Goal: Transaction & Acquisition: Purchase product/service

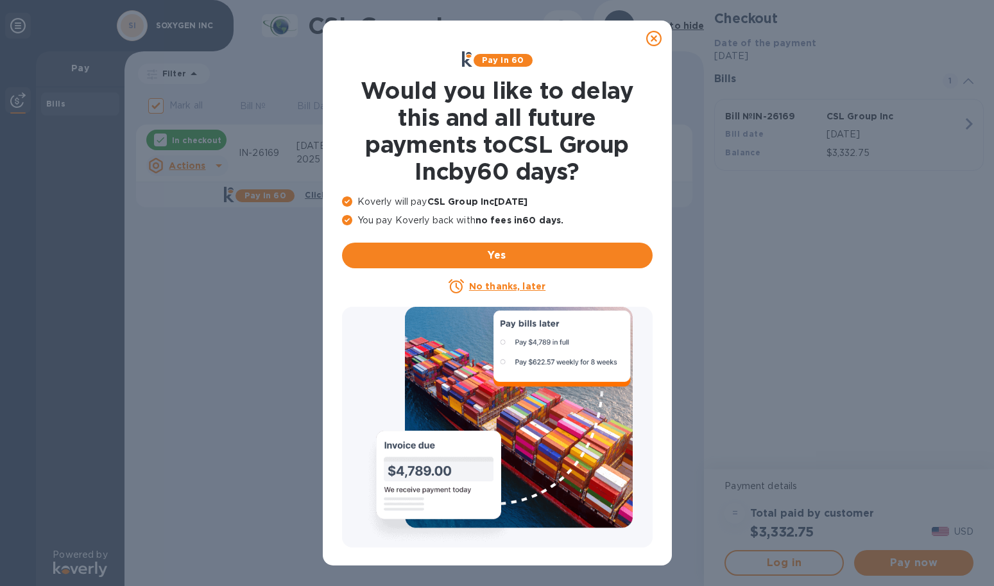
click at [531, 284] on u "No thanks, later" at bounding box center [507, 286] width 76 height 10
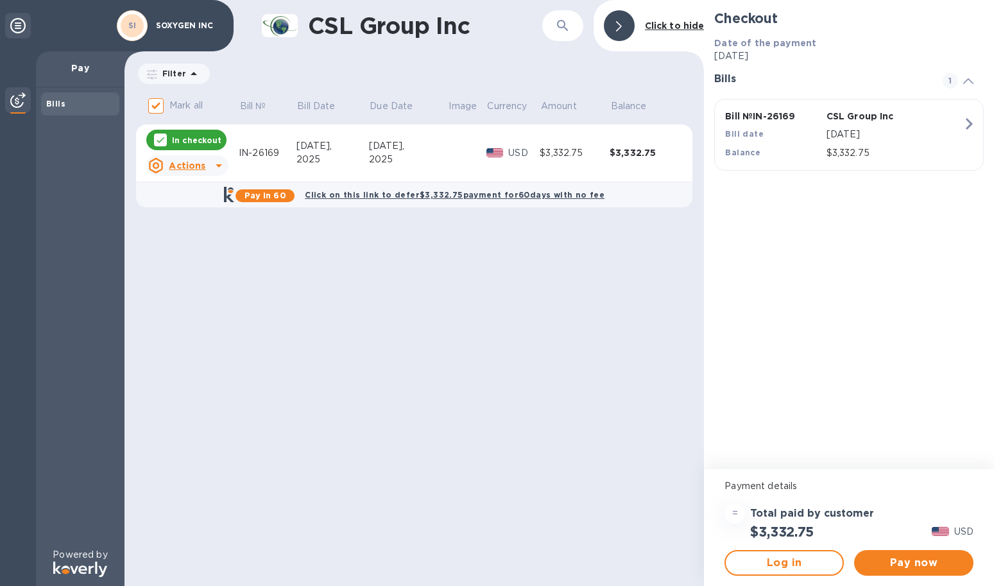
click at [216, 166] on icon at bounding box center [218, 165] width 15 height 15
click at [592, 398] on div at bounding box center [497, 293] width 994 height 586
click at [921, 561] on span "Pay now" at bounding box center [913, 562] width 99 height 15
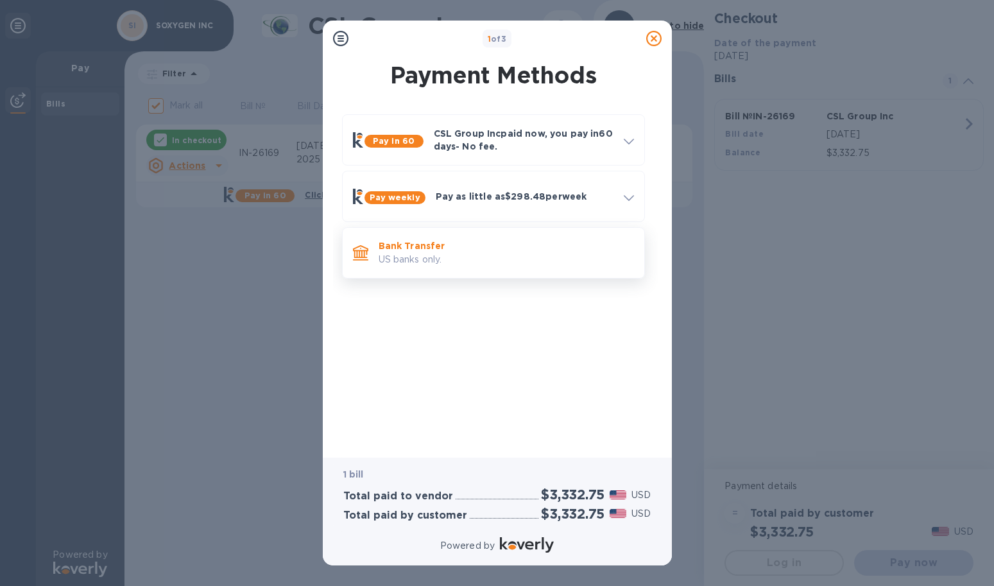
click at [427, 256] on p "US banks only." at bounding box center [506, 259] width 255 height 13
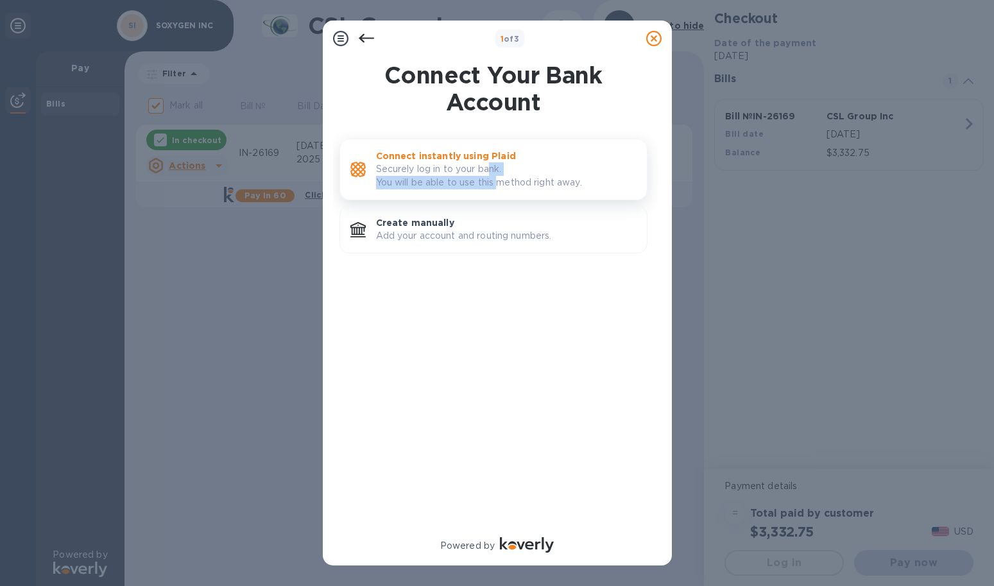
click at [495, 178] on p "Securely log in to your bank. You will be able to use this method right away." at bounding box center [506, 175] width 260 height 27
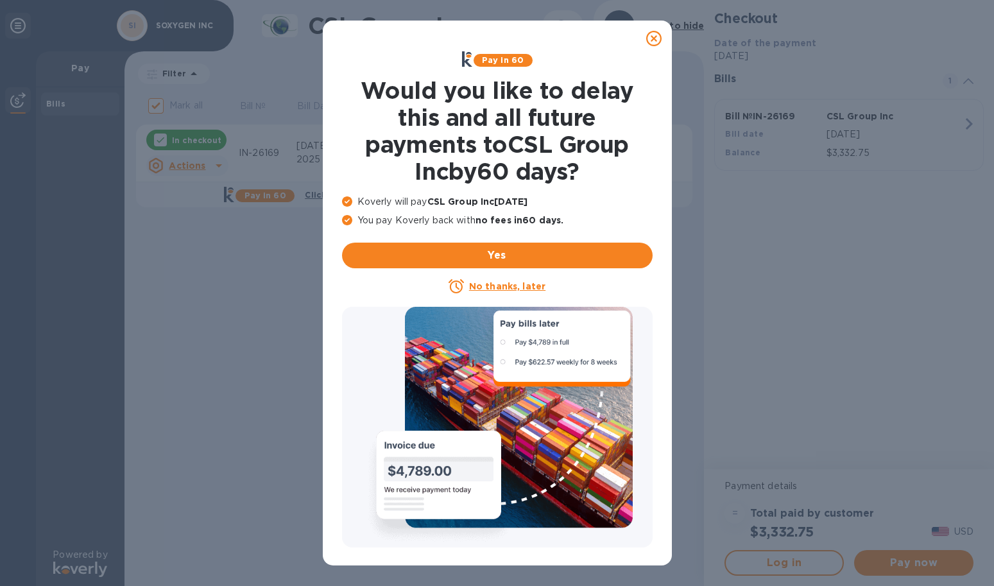
click at [651, 37] on icon at bounding box center [653, 38] width 15 height 15
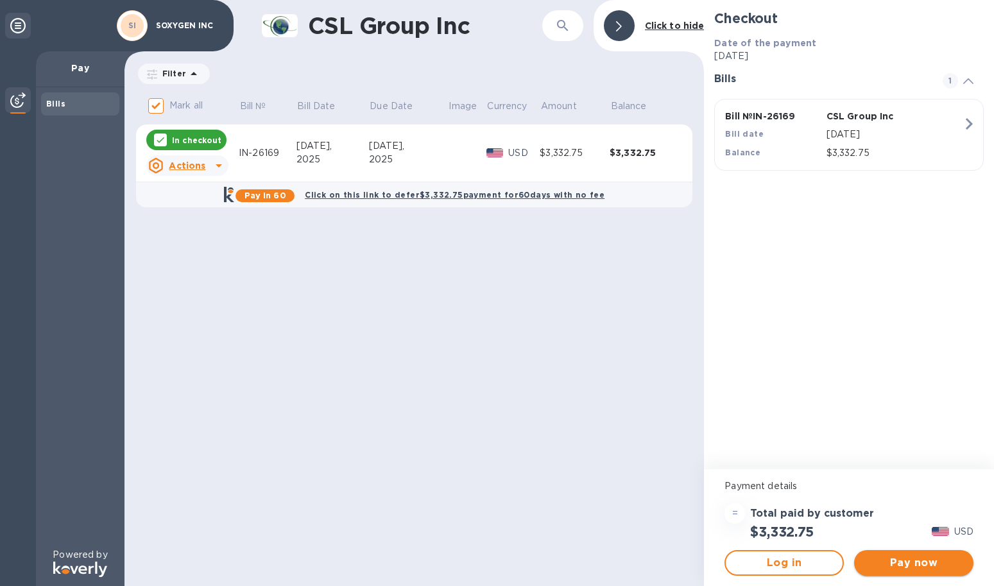
click at [926, 561] on span "Pay now" at bounding box center [913, 562] width 99 height 15
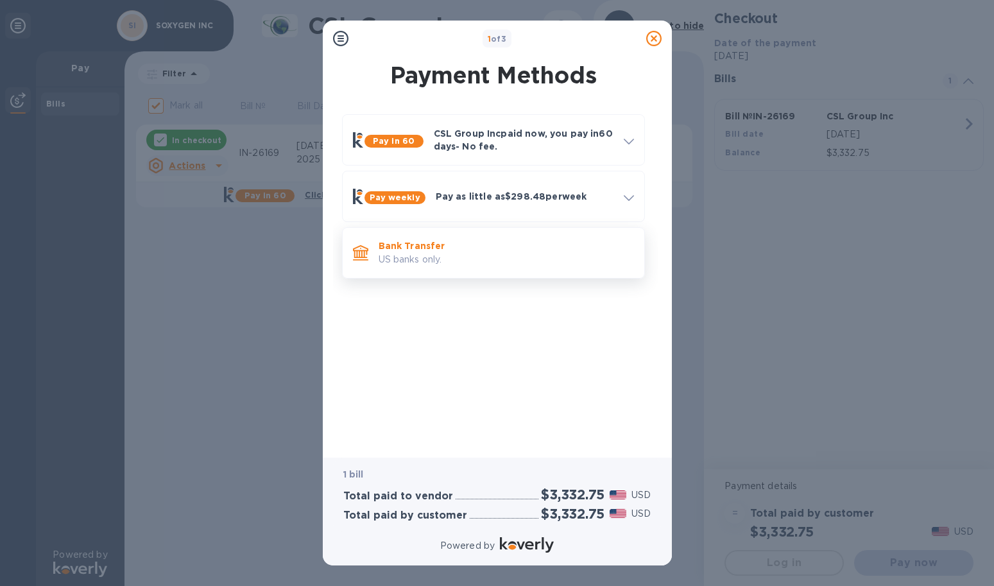
click at [533, 253] on p "US banks only." at bounding box center [506, 259] width 255 height 13
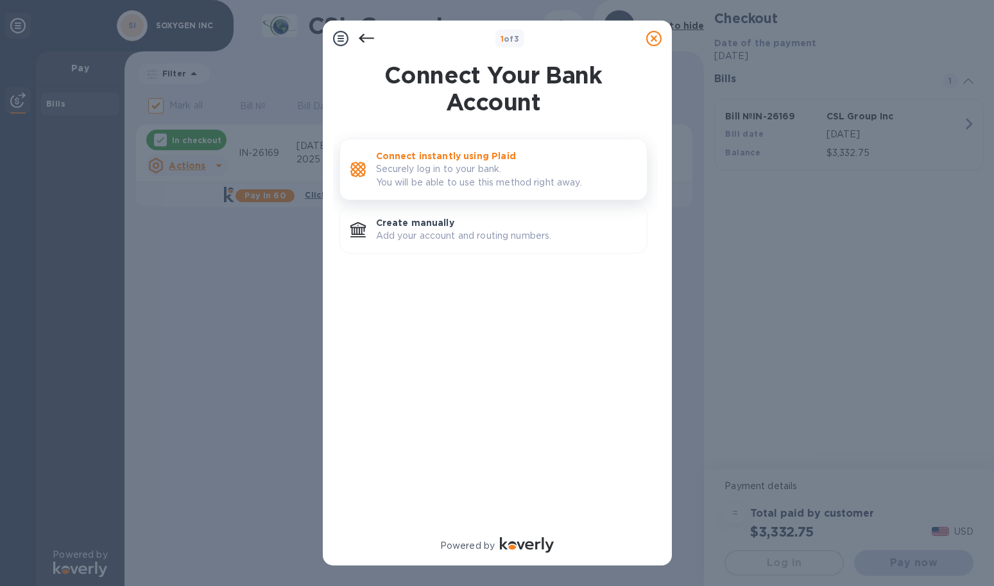
click at [515, 182] on p "Securely log in to your bank. You will be able to use this method right away." at bounding box center [506, 175] width 260 height 27
